Goal: Find specific page/section: Find specific page/section

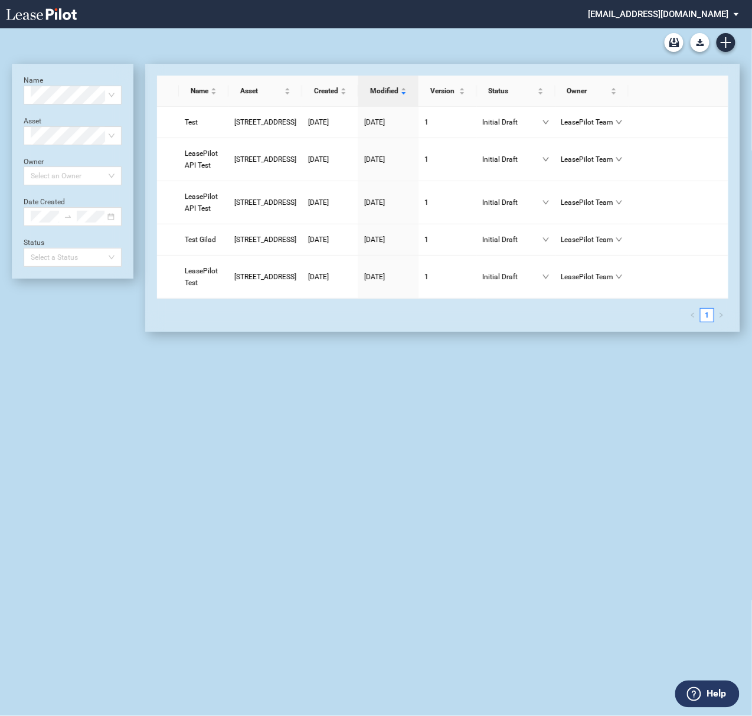
click at [692, 19] on md-select "admin@leasepilot.co Super Admin Area Admin Area Settings Sign Out" at bounding box center [668, 13] width 162 height 27
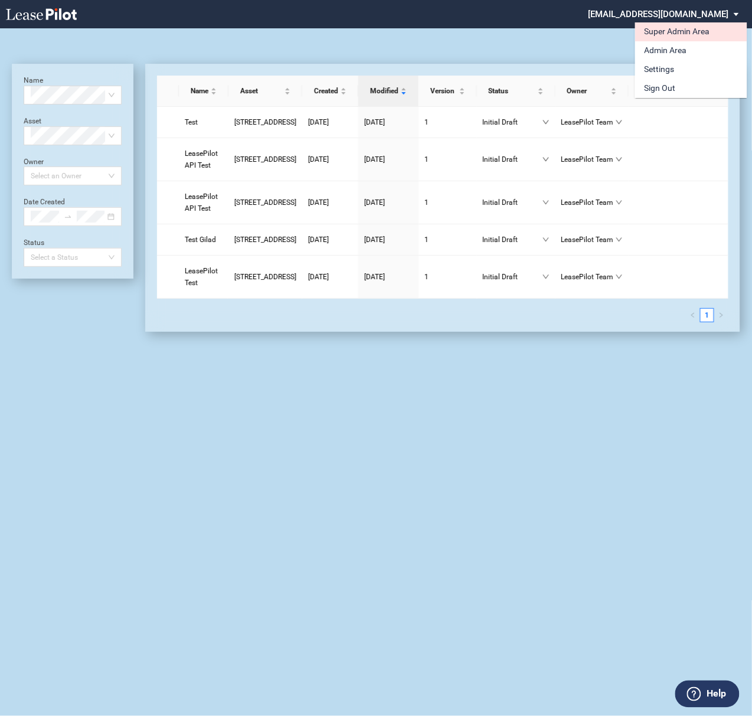
click at [692, 31] on div "Super Admin Area" at bounding box center [677, 32] width 66 height 12
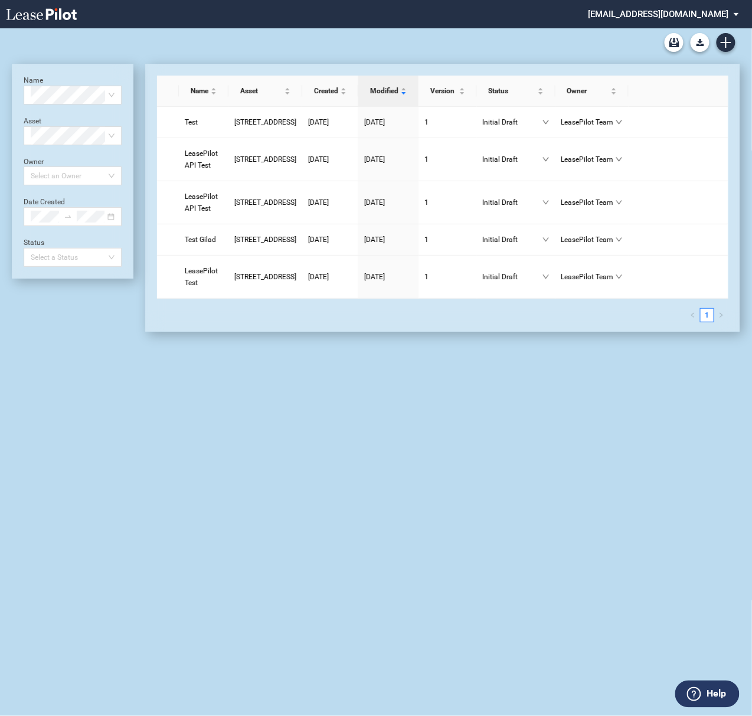
scroll to position [28, 0]
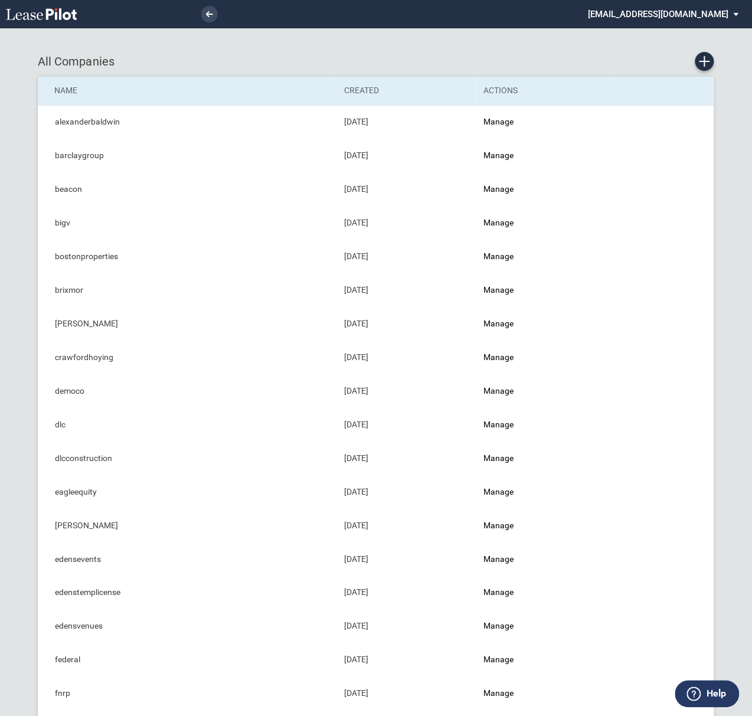
scroll to position [393, 0]
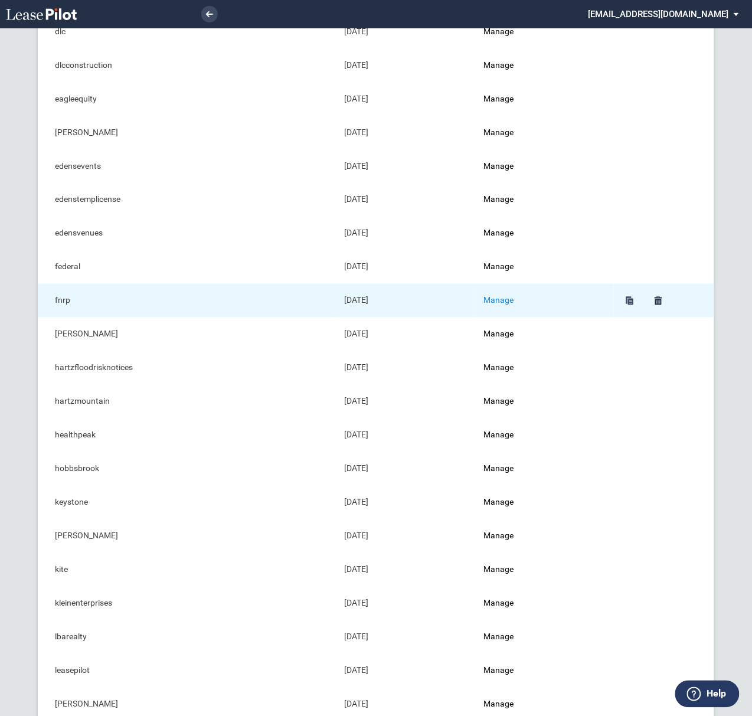
click at [514, 300] on link "Manage" at bounding box center [499, 300] width 30 height 9
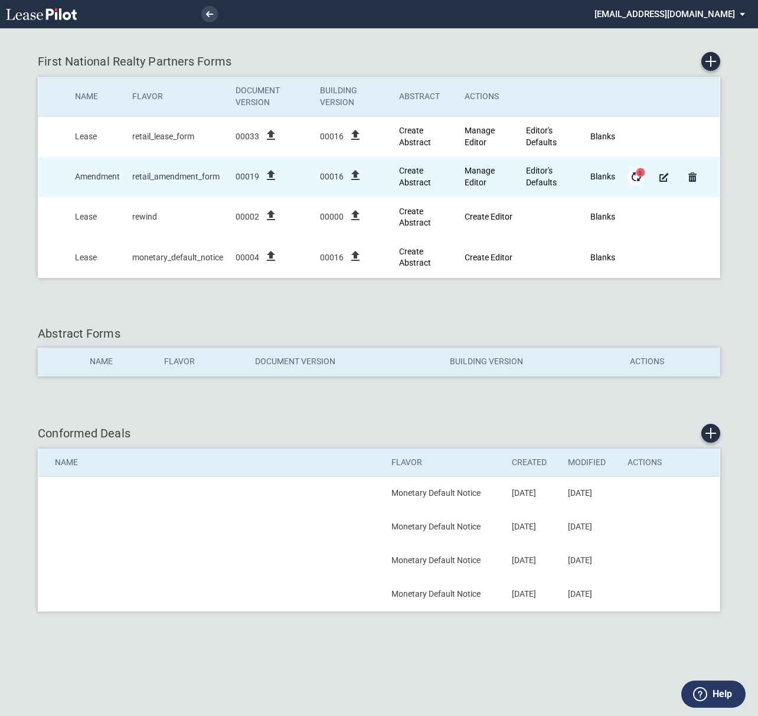
click at [639, 182] on md-icon "Form Updates" at bounding box center [636, 177] width 14 height 14
